Goal: Information Seeking & Learning: Learn about a topic

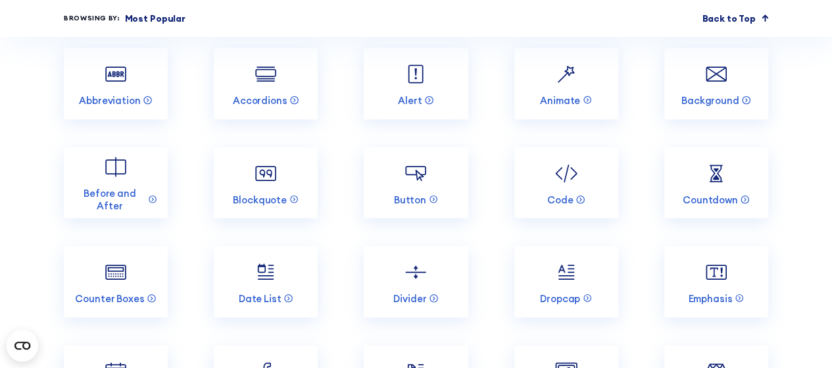
scroll to position [1237, 0]
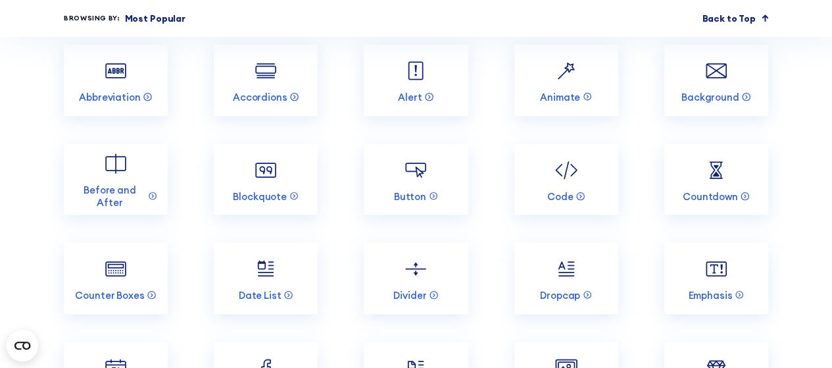
click at [258, 82] on img at bounding box center [266, 71] width 28 height 28
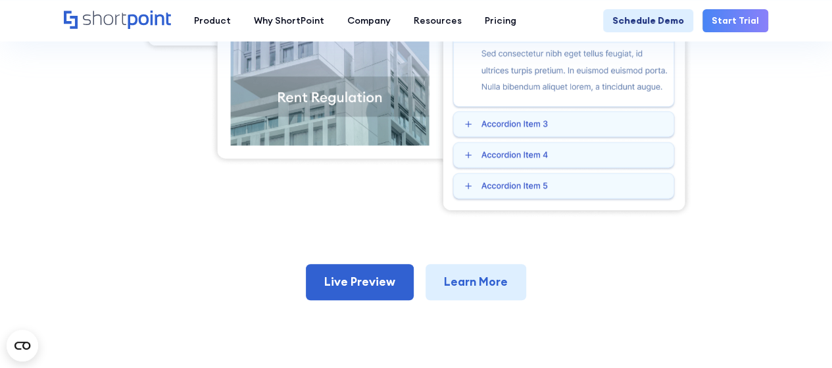
scroll to position [522, 0]
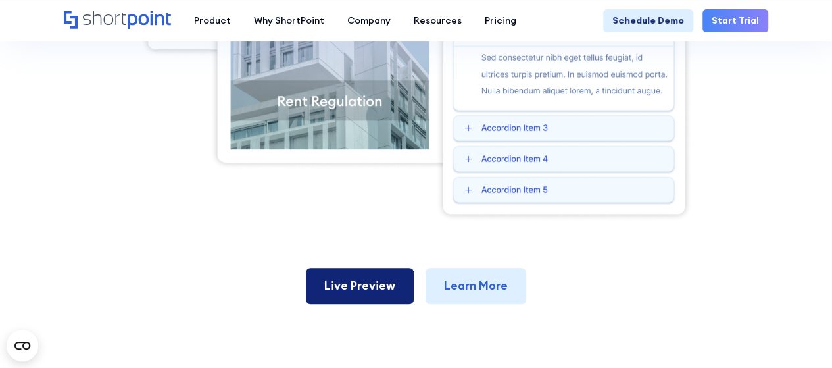
click at [372, 291] on link "Live Preview" at bounding box center [360, 286] width 108 height 36
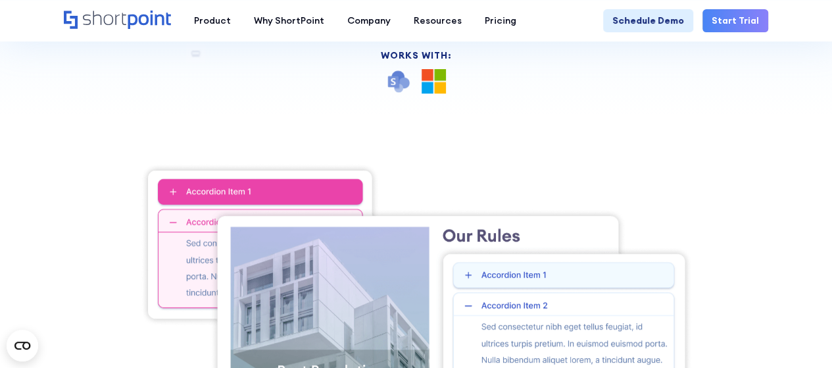
scroll to position [253, 0]
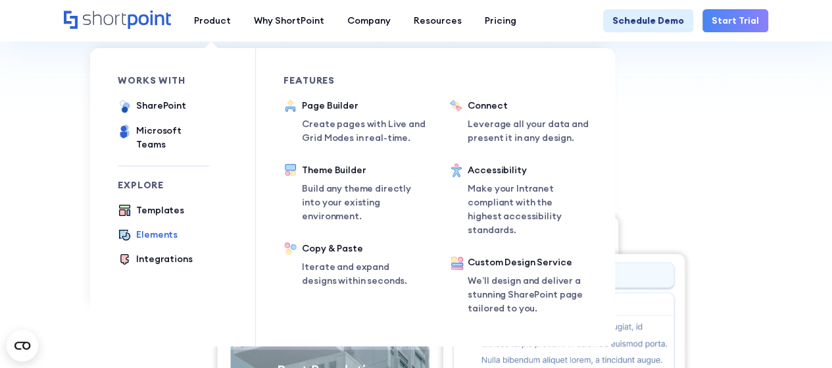
click at [151, 228] on div "Elements" at bounding box center [156, 235] width 41 height 14
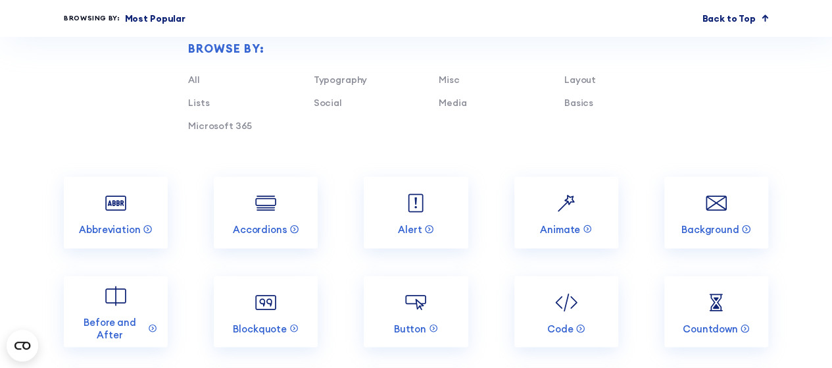
scroll to position [1106, 0]
click at [205, 105] on link "Lists" at bounding box center [198, 101] width 21 height 12
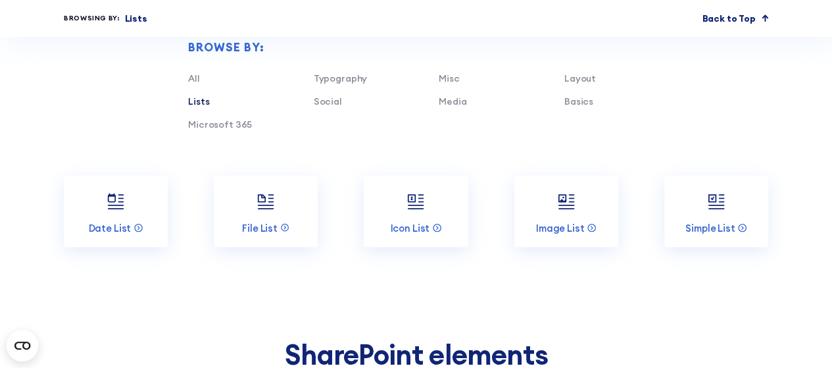
click at [237, 128] on link "Microsoft 365" at bounding box center [220, 124] width 64 height 12
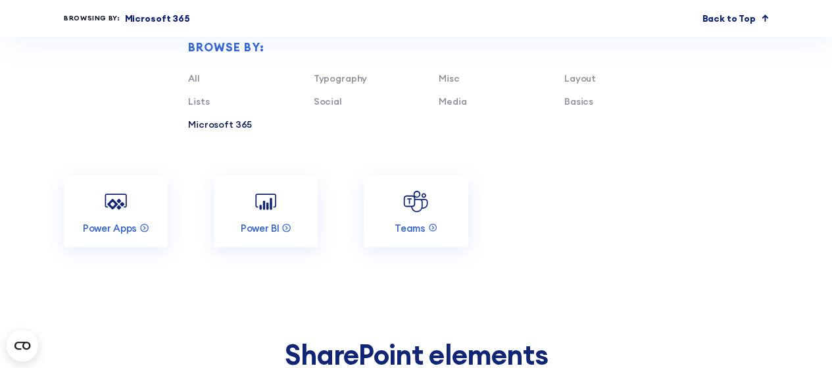
click at [361, 78] on link "Typography" at bounding box center [341, 78] width 54 height 12
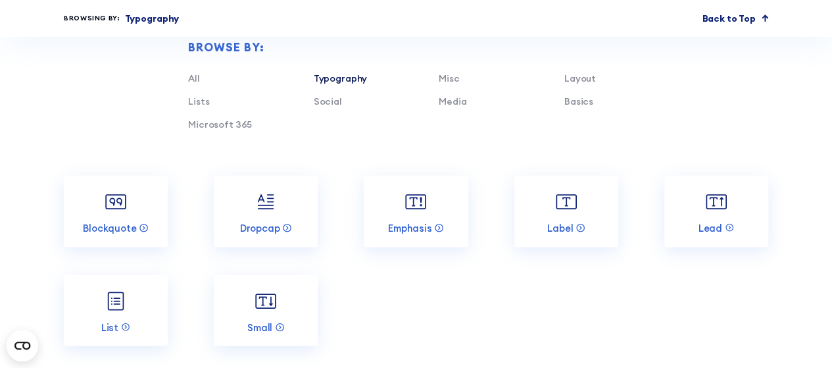
click at [333, 105] on link "Social" at bounding box center [328, 101] width 28 height 12
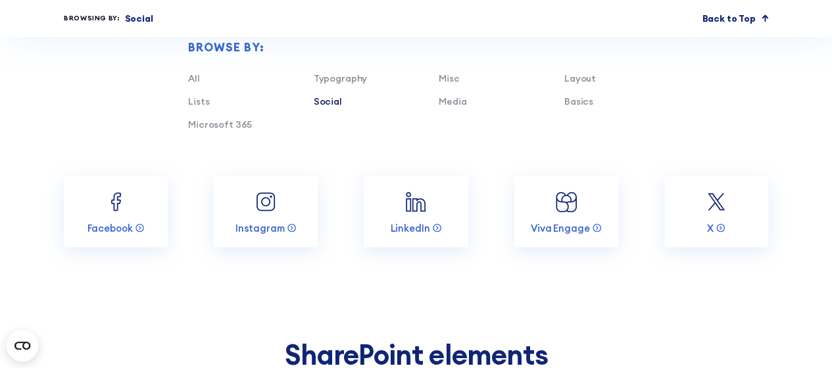
click at [453, 83] on link "Misc" at bounding box center [449, 78] width 20 height 12
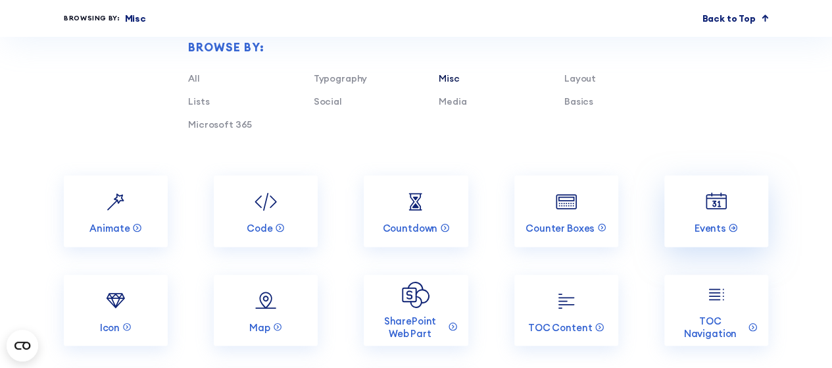
click at [724, 203] on img at bounding box center [717, 201] width 28 height 28
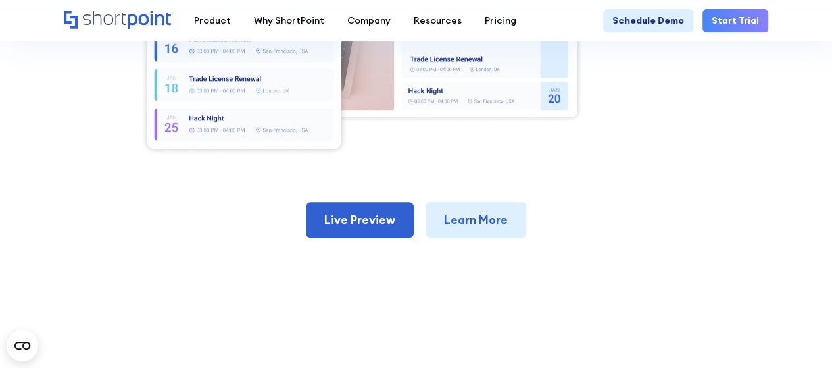
scroll to position [599, 0]
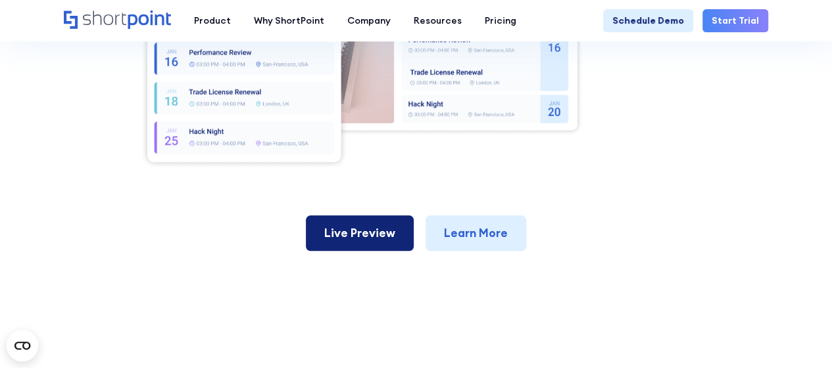
click at [355, 235] on link "Live Preview" at bounding box center [360, 233] width 108 height 36
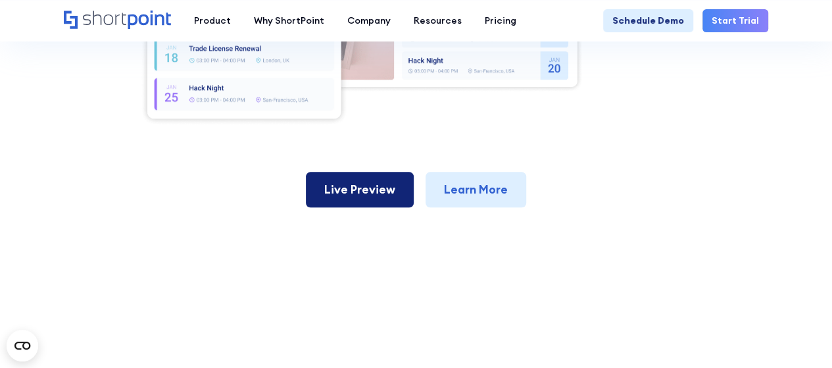
scroll to position [598, 0]
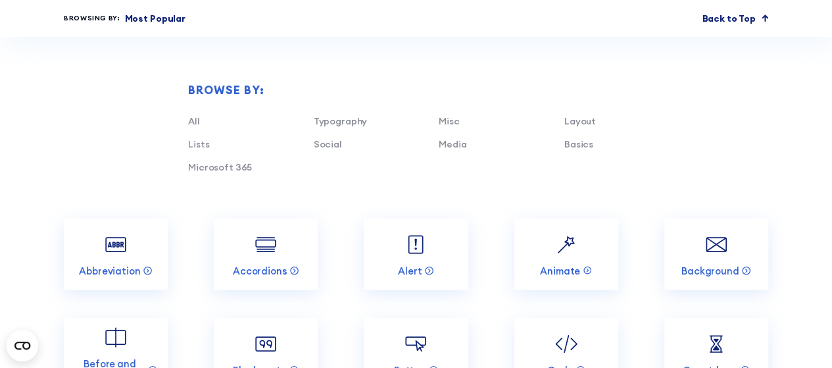
scroll to position [1064, 0]
click at [585, 147] on link "Basics" at bounding box center [578, 143] width 29 height 12
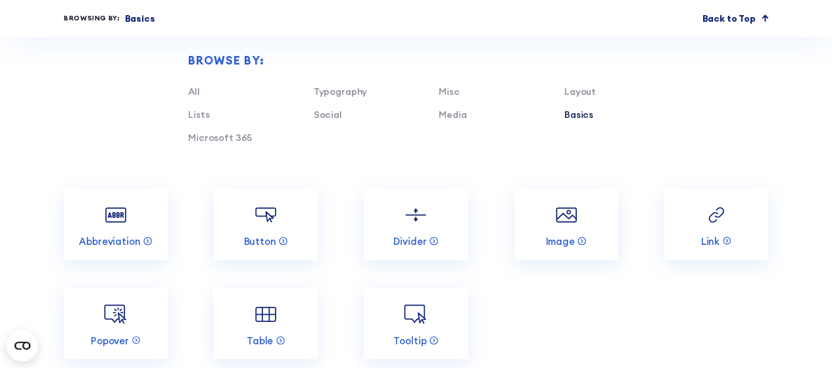
scroll to position [1092, 0]
click at [449, 92] on link "Misc" at bounding box center [449, 92] width 20 height 12
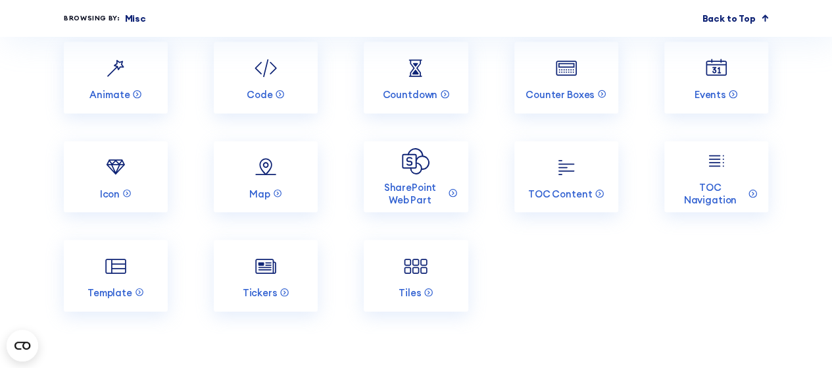
scroll to position [1245, 0]
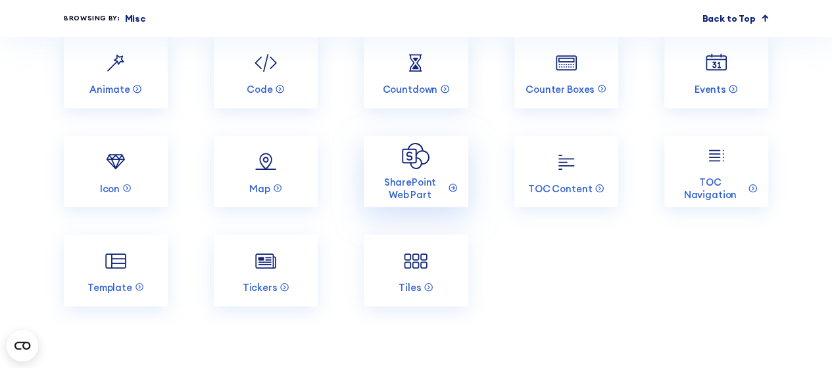
click at [403, 159] on img at bounding box center [416, 155] width 28 height 27
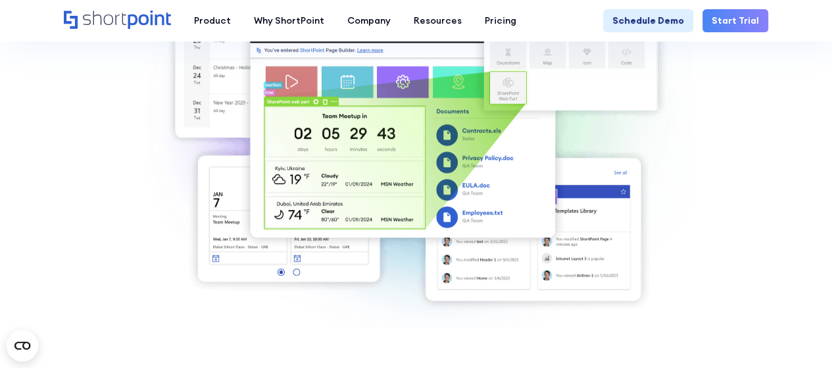
scroll to position [443, 0]
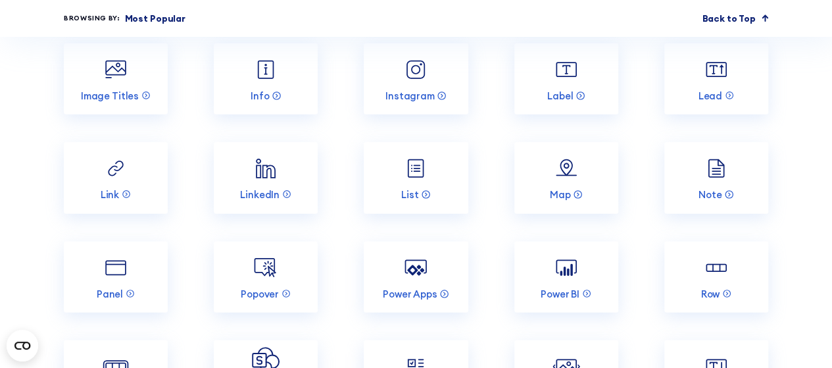
scroll to position [1737, 0]
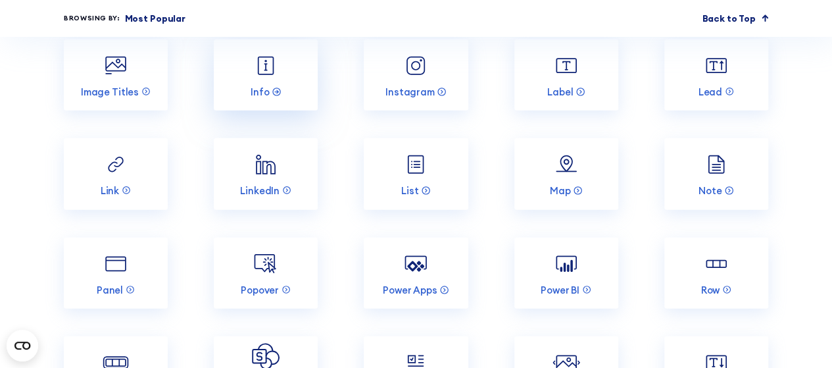
click at [256, 74] on img at bounding box center [266, 66] width 28 height 28
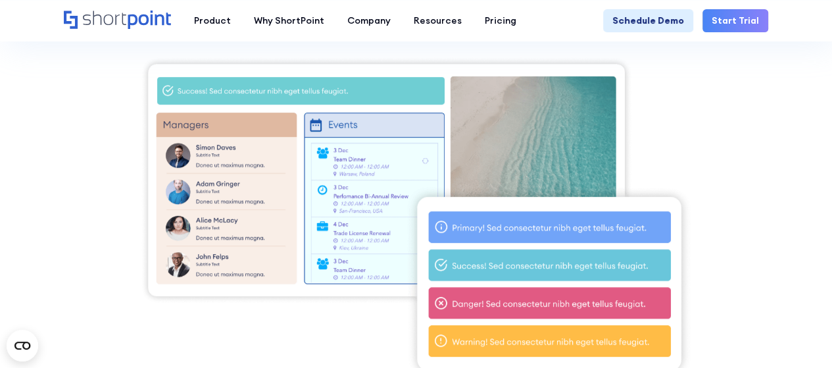
scroll to position [331, 0]
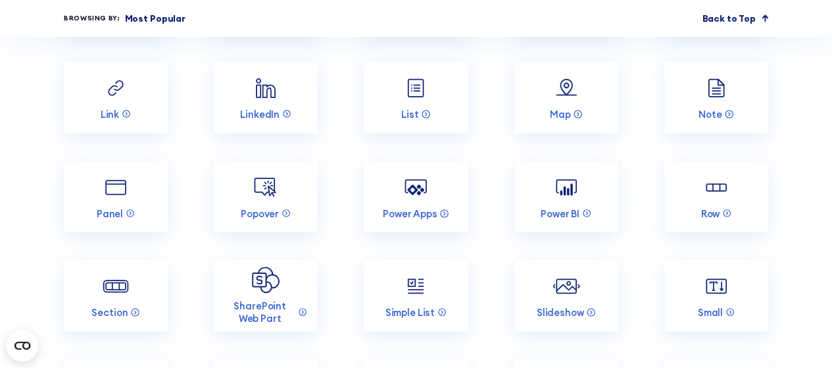
scroll to position [1818, 0]
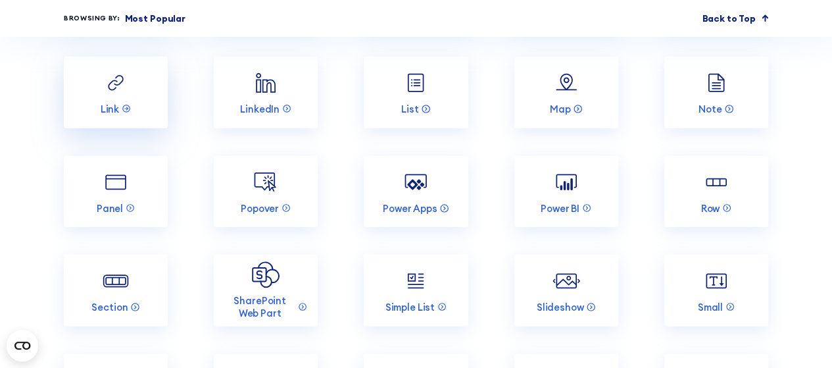
click at [108, 118] on link "Link" at bounding box center [116, 93] width 104 height 72
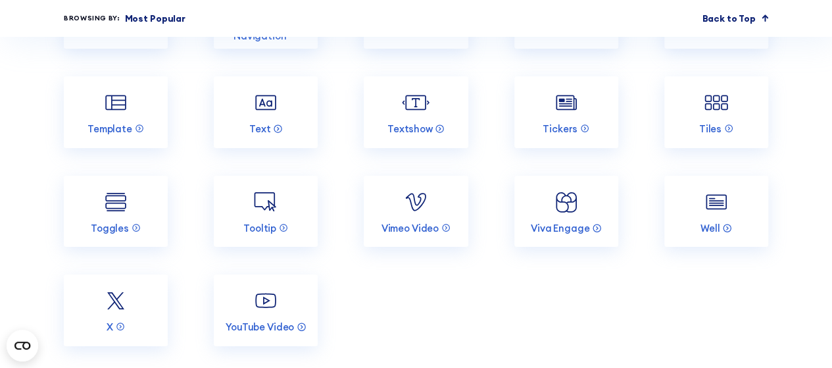
scroll to position [2194, 0]
click at [119, 119] on link "Template" at bounding box center [116, 113] width 104 height 72
